Goal: Find specific page/section: Find specific page/section

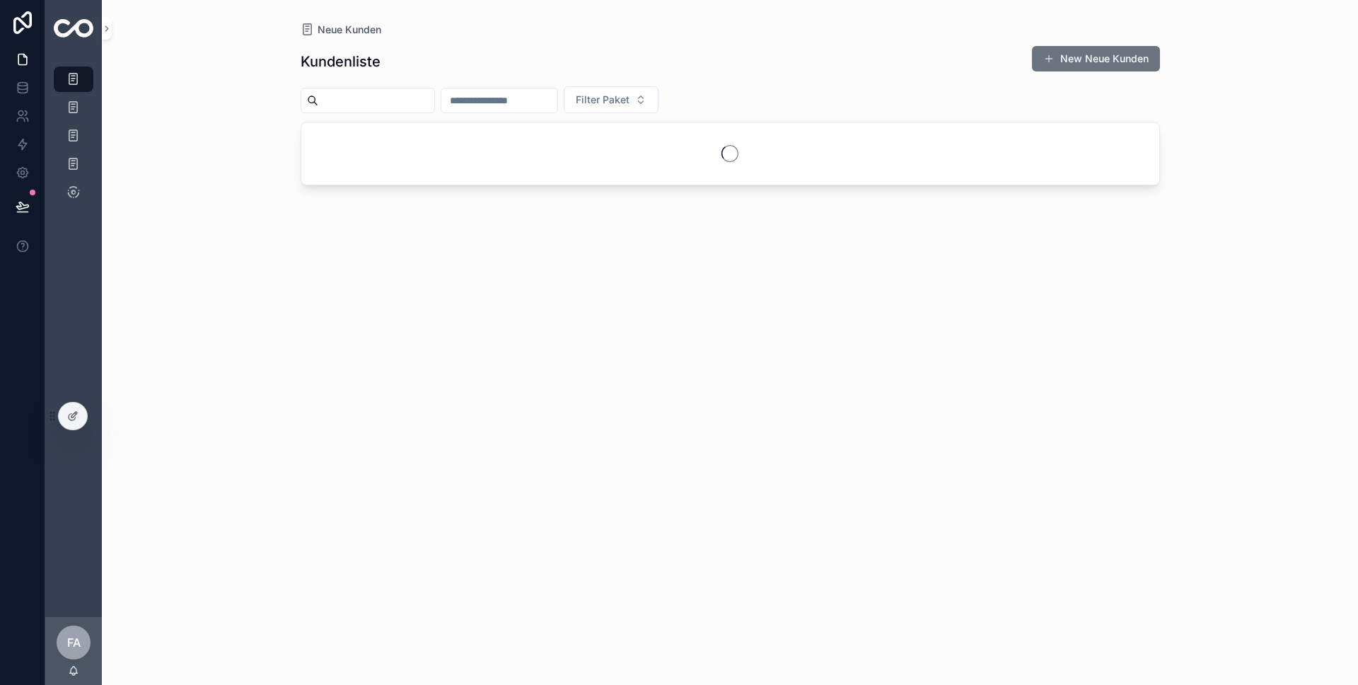
click at [380, 107] on input "scrollable content" at bounding box center [376, 101] width 116 height 20
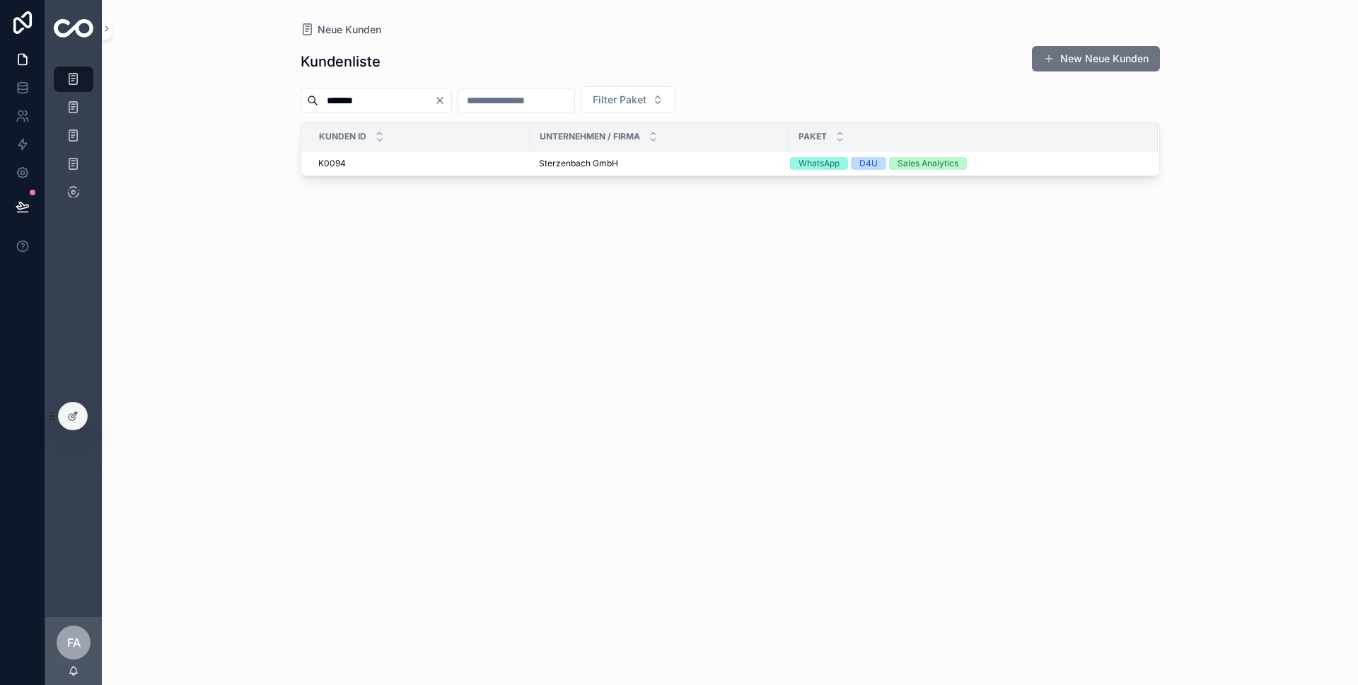
type input "*******"
click at [586, 171] on td "Sterzenbach GmbH Sterzenbach GmbH" at bounding box center [659, 163] width 259 height 25
click at [582, 164] on span "Sterzenbach GmbH" at bounding box center [578, 163] width 79 height 11
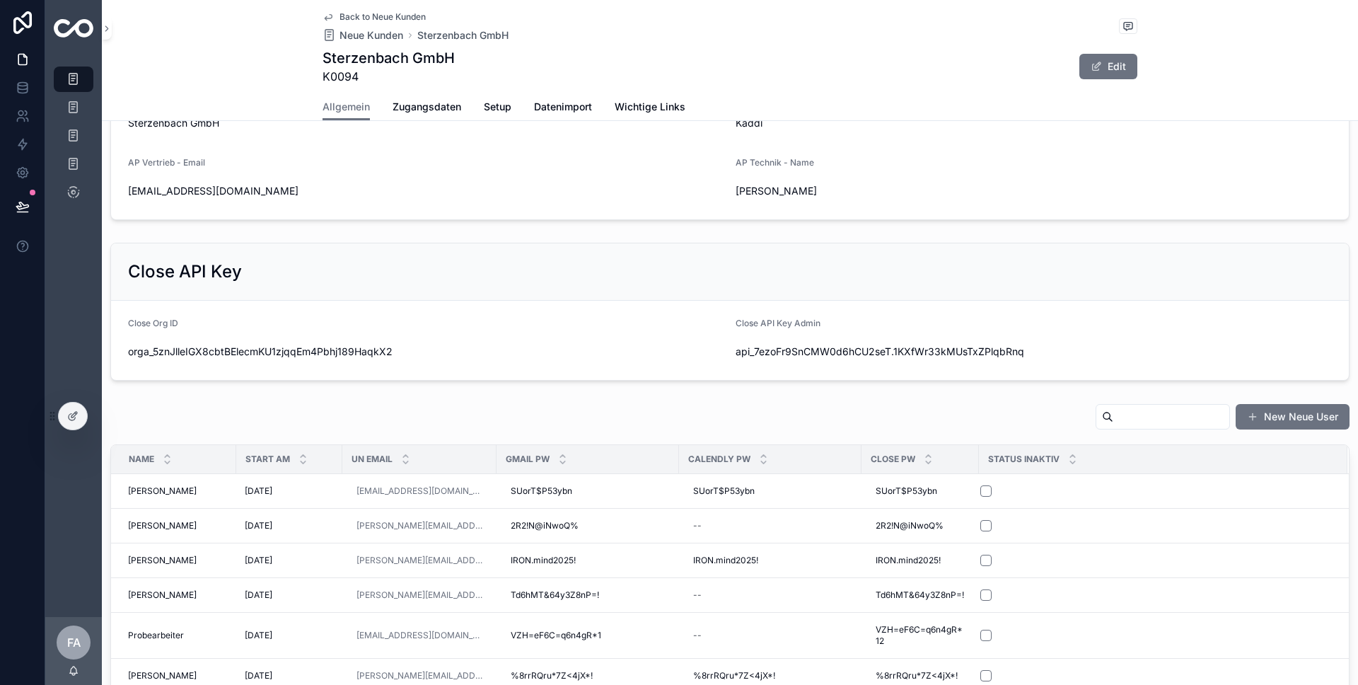
scroll to position [436, 0]
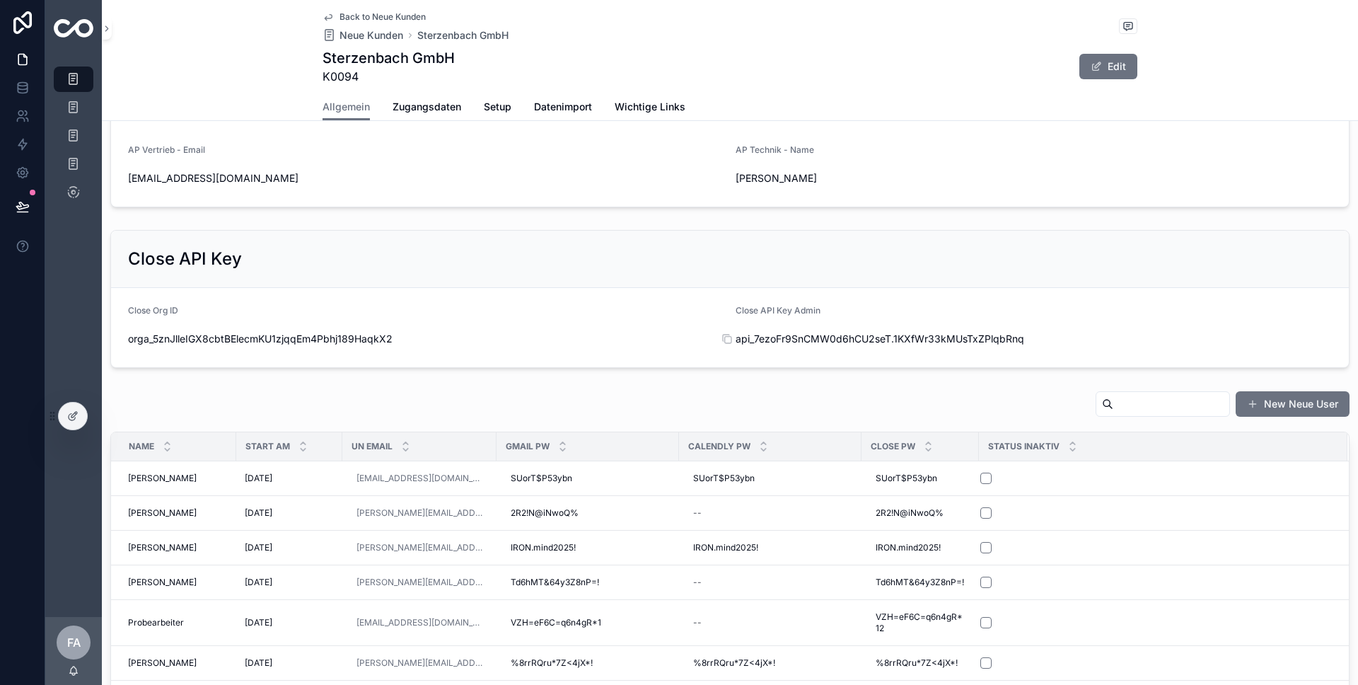
click at [854, 339] on span "api_7ezoFr9SnCMW0d6hCU2seT.1KXfWr33kMUsTxZPlqbRnq" at bounding box center [882, 339] width 293 height 14
click at [725, 342] on icon "scrollable content" at bounding box center [728, 340] width 6 height 6
